Goal: Task Accomplishment & Management: Manage account settings

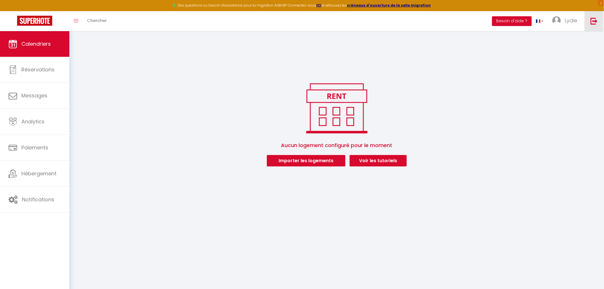
click at [589, 22] on link at bounding box center [594, 21] width 19 height 20
click at [596, 24] on img at bounding box center [594, 20] width 7 height 7
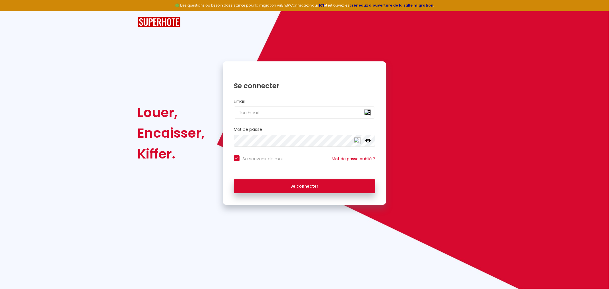
click at [368, 113] on img at bounding box center [367, 112] width 7 height 7
click at [369, 113] on span "2" at bounding box center [369, 115] width 4 height 5
type input "[EMAIL_ADDRESS][DOMAIN_NAME]"
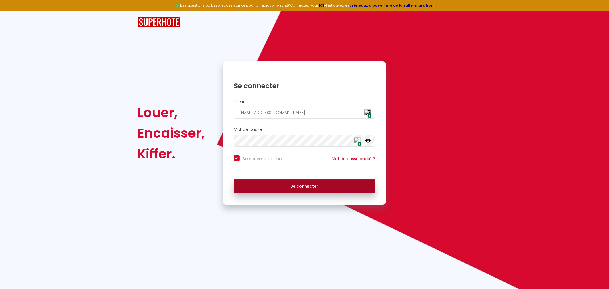
click at [318, 186] on button "Se connecter" at bounding box center [305, 186] width 142 height 14
checkbox input "true"
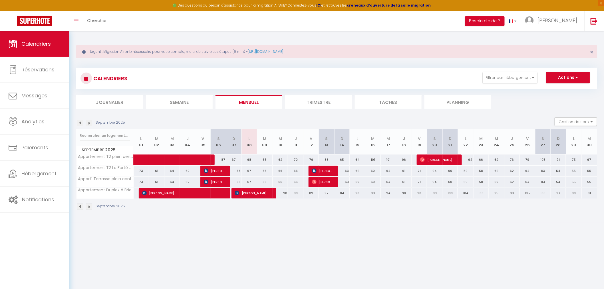
click at [379, 121] on div "Septembre 2025 Gestion des prix Nb Nuits minimum Règles Disponibilité" at bounding box center [336, 123] width 521 height 12
click at [558, 18] on span "[PERSON_NAME]" at bounding box center [558, 20] width 40 height 7
click at [555, 41] on link "Paramètres" at bounding box center [562, 40] width 42 height 10
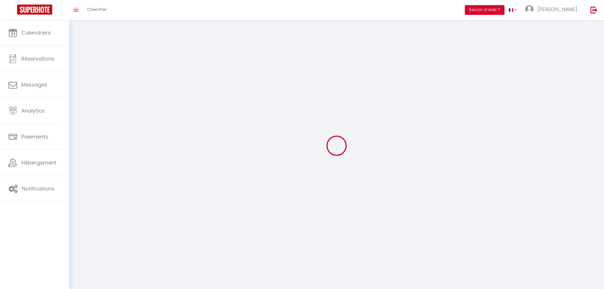
type input "[PERSON_NAME]"
type input "Vieuloup"
type input "0660232977"
type input "[STREET_ADDRESS]"
type input "91480"
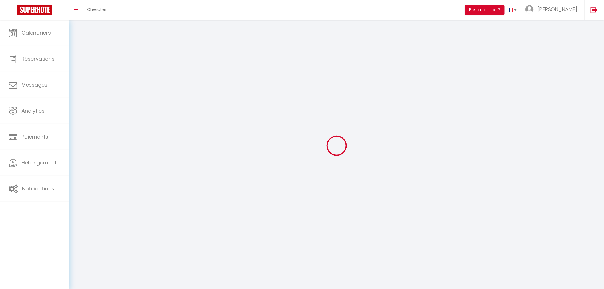
type input "Varennes-Jarcy"
type input "v1BWf5Z57PNljC3WFtVv3vRKx"
type input "UAU8GBEqkNt0JkvC7KVohMXPL"
type input "v1BWf5Z57PNljC3WFtVv3vRKx"
type input "UAU8GBEqkNt0JkvC7KVohMXPL"
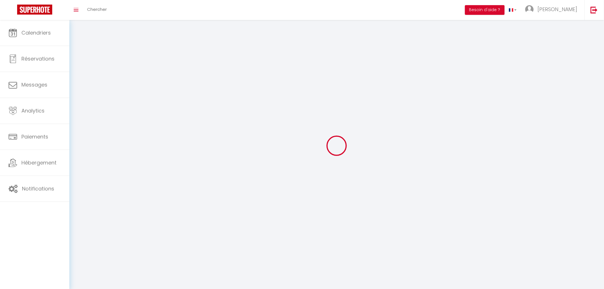
type input "[URL][DOMAIN_NAME]"
select select "28"
select select "fr"
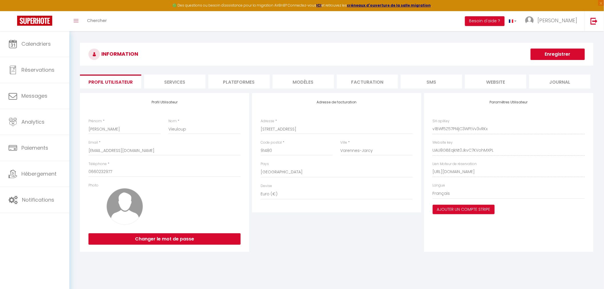
click at [187, 86] on li "Services" at bounding box center [174, 82] width 61 height 14
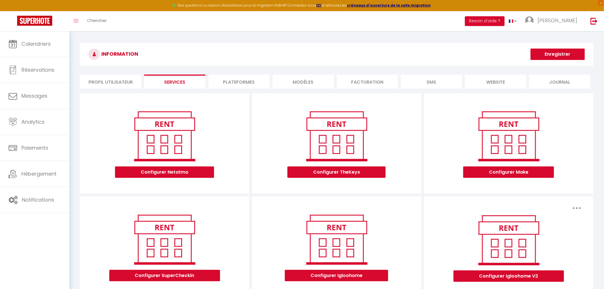
click at [253, 78] on li "Plateformes" at bounding box center [238, 82] width 61 height 14
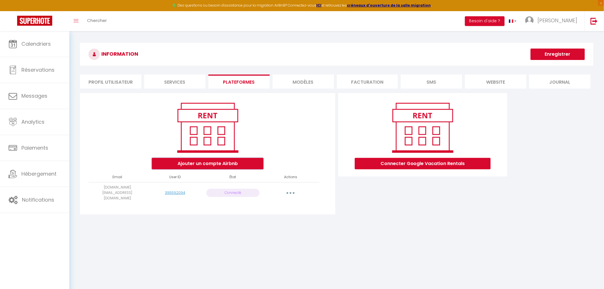
click at [244, 165] on button "Ajouter un compte Airbnb" at bounding box center [208, 163] width 112 height 11
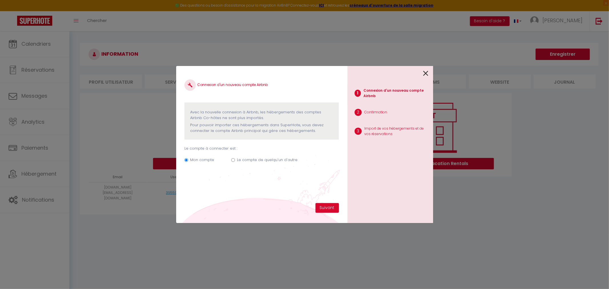
click at [427, 75] on icon at bounding box center [425, 73] width 5 height 9
radio input "true"
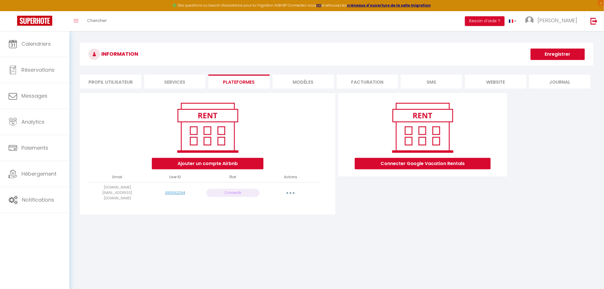
click at [292, 190] on button "button" at bounding box center [291, 192] width 16 height 9
click at [272, 224] on link "Reconnecter le compte" at bounding box center [265, 227] width 63 height 10
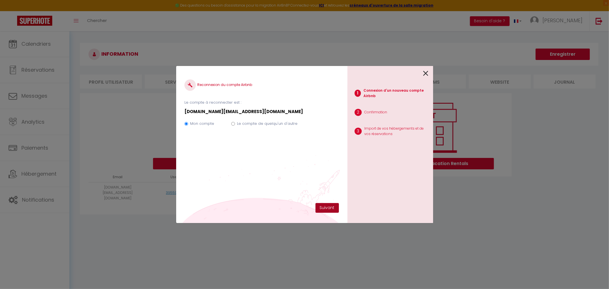
click at [335, 206] on button "Suivant" at bounding box center [326, 208] width 23 height 10
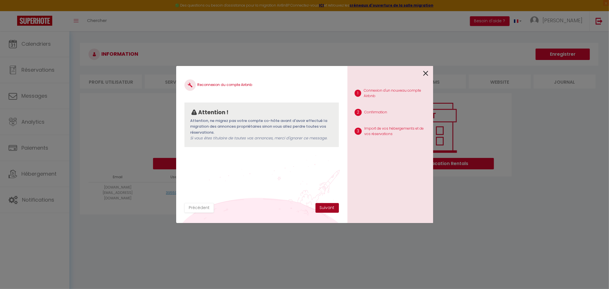
click at [329, 208] on button "Suivant" at bounding box center [326, 208] width 23 height 10
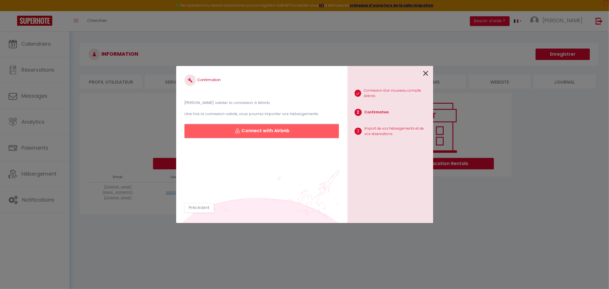
click at [278, 132] on button "Connect with Airbnb" at bounding box center [261, 131] width 154 height 14
